Goal: Task Accomplishment & Management: Manage account settings

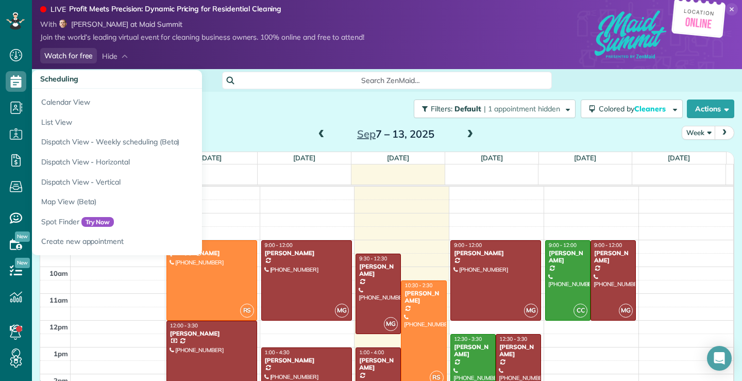
scroll to position [28, 0]
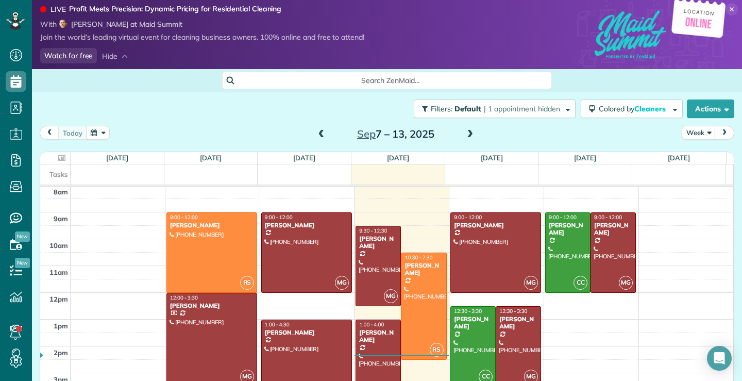
click at [317, 133] on span at bounding box center [321, 134] width 11 height 9
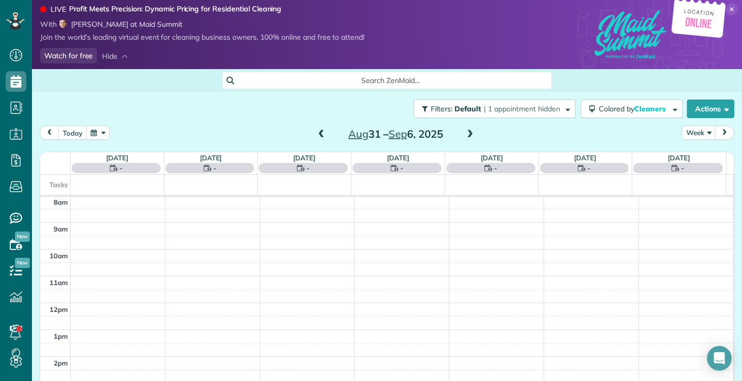
scroll to position [0, 0]
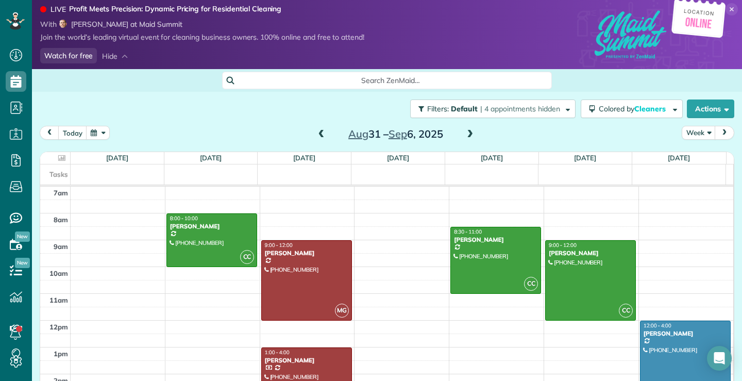
click at [317, 133] on span at bounding box center [321, 134] width 11 height 9
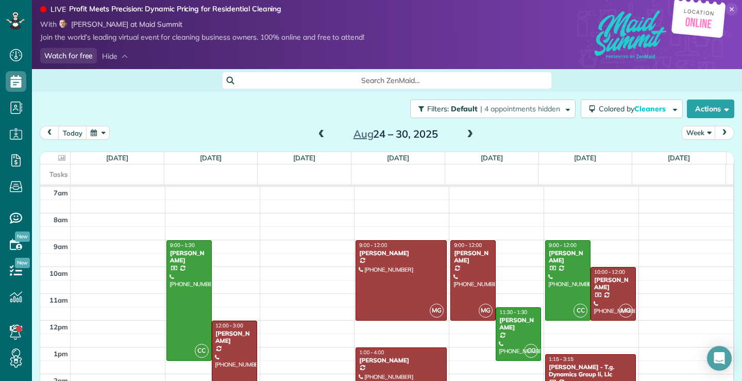
click at [317, 133] on span at bounding box center [321, 134] width 11 height 9
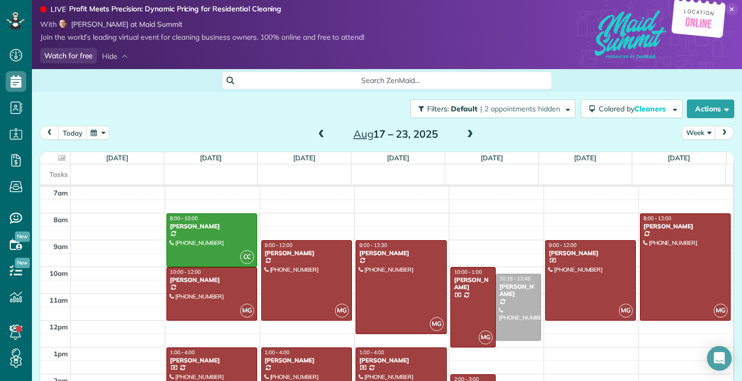
click at [316, 133] on span at bounding box center [321, 134] width 11 height 9
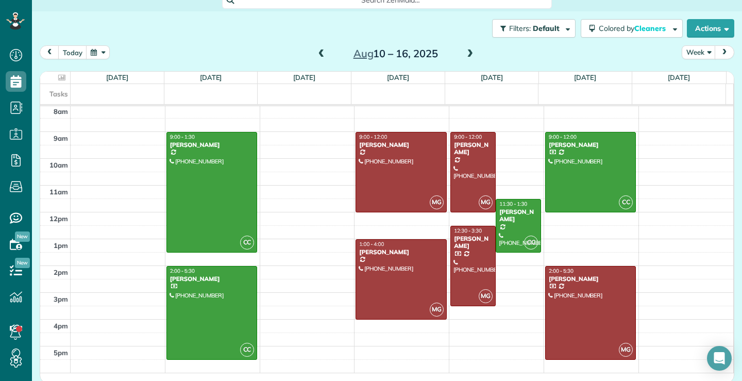
scroll to position [82, 0]
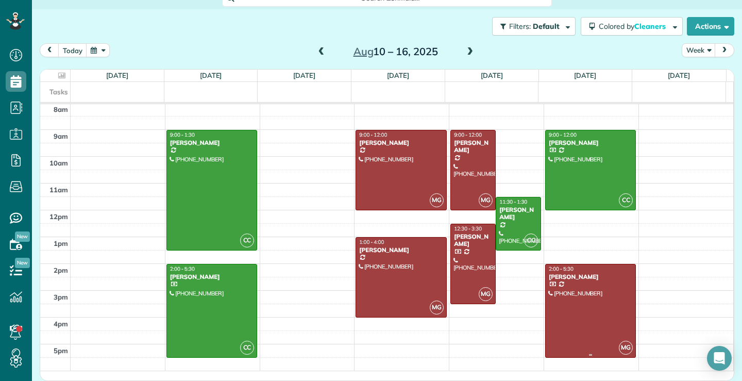
click at [587, 305] on div at bounding box center [591, 310] width 90 height 93
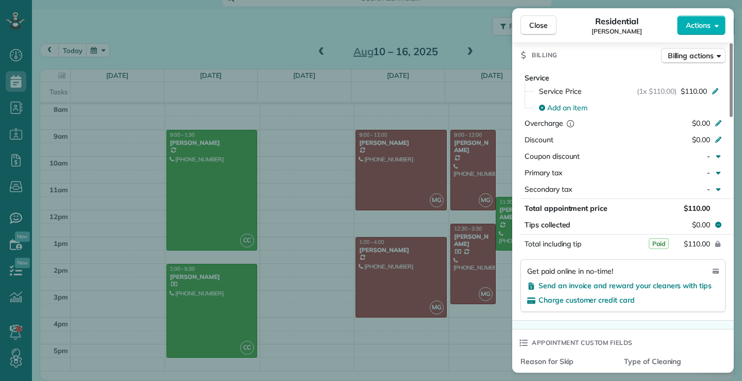
scroll to position [568, 0]
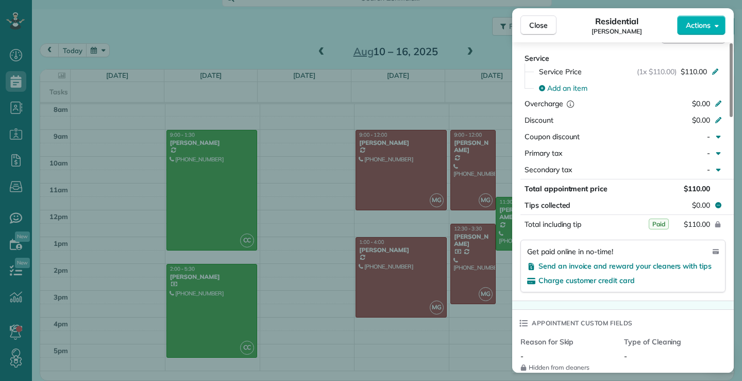
click at [561, 223] on span "Total including tip" at bounding box center [553, 224] width 57 height 9
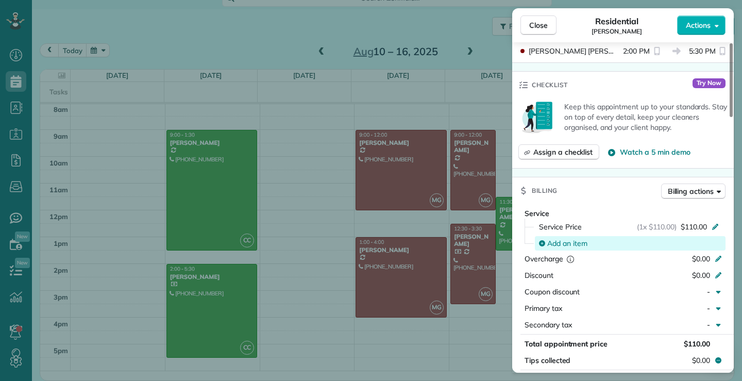
scroll to position [361, 0]
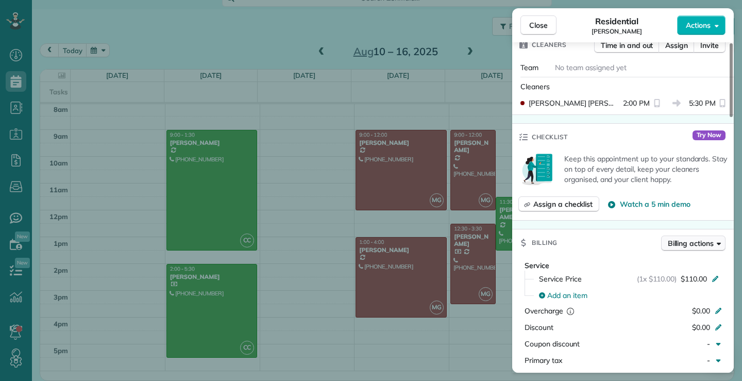
click at [708, 241] on span "Billing actions" at bounding box center [691, 243] width 46 height 10
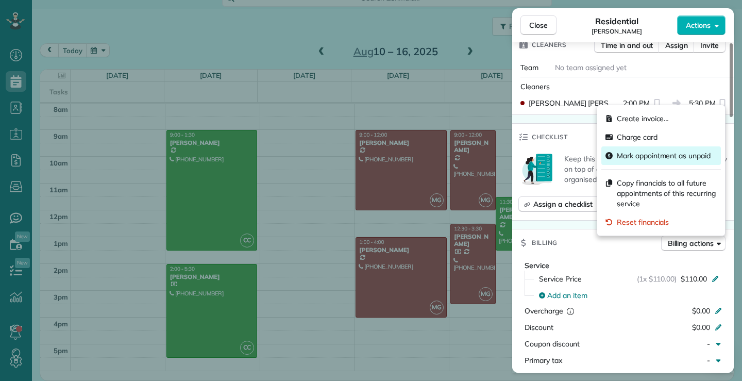
click at [639, 153] on span "Mark appointment as unpaid" at bounding box center [664, 155] width 94 height 10
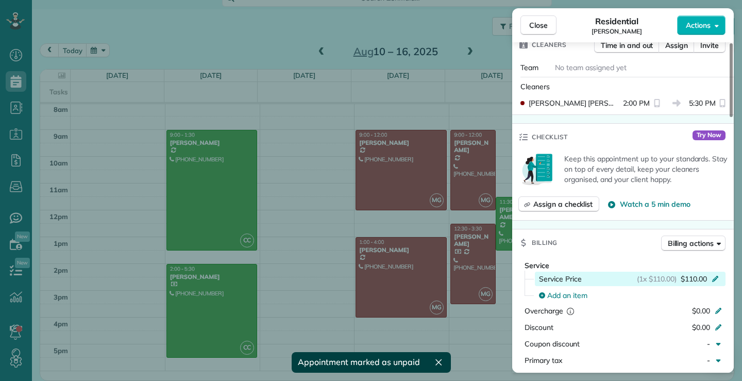
click at [717, 278] on icon at bounding box center [715, 278] width 8 height 8
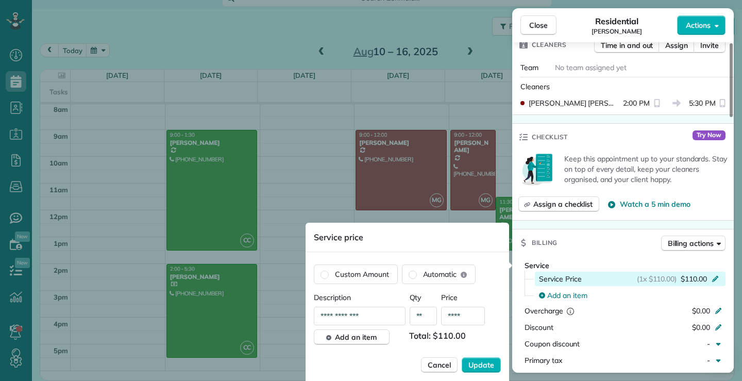
click at [686, 282] on span "$110.00" at bounding box center [694, 279] width 26 height 10
click at [471, 315] on input "****" at bounding box center [463, 316] width 44 height 19
type input "*******"
click at [489, 362] on span "Update" at bounding box center [481, 365] width 26 height 10
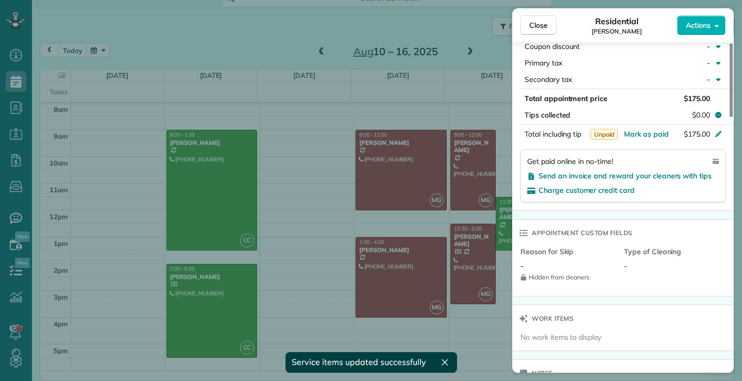
scroll to position [670, 0]
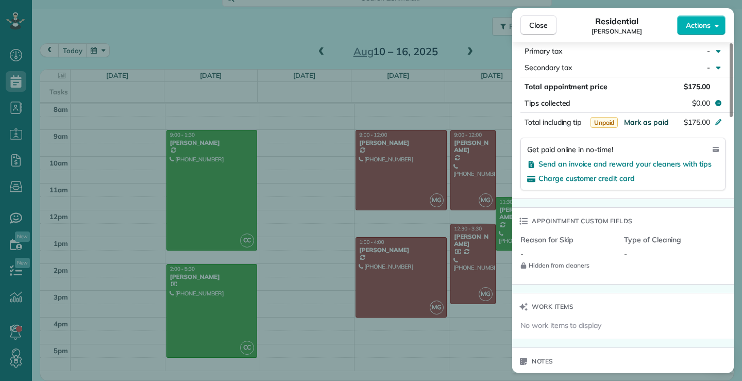
click at [652, 124] on span "Mark as paid" at bounding box center [646, 122] width 45 height 9
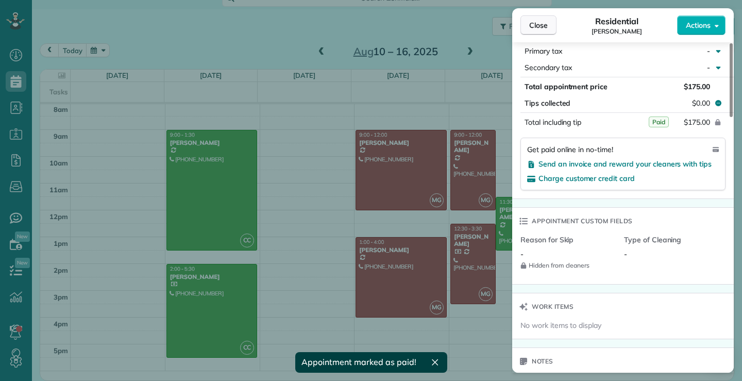
click at [548, 24] on button "Close" at bounding box center [539, 25] width 36 height 20
